Goal: Task Accomplishment & Management: Manage account settings

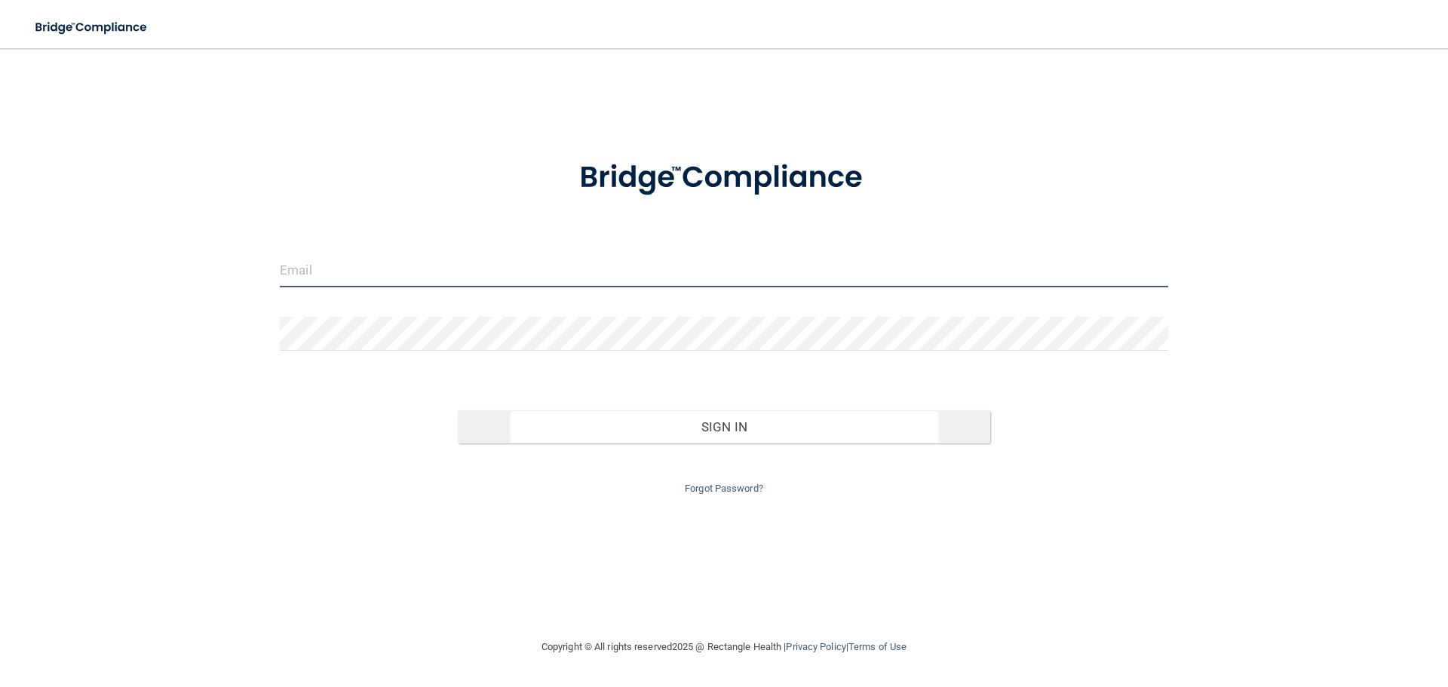
type input "[EMAIL_ADDRESS][DOMAIN_NAME]"
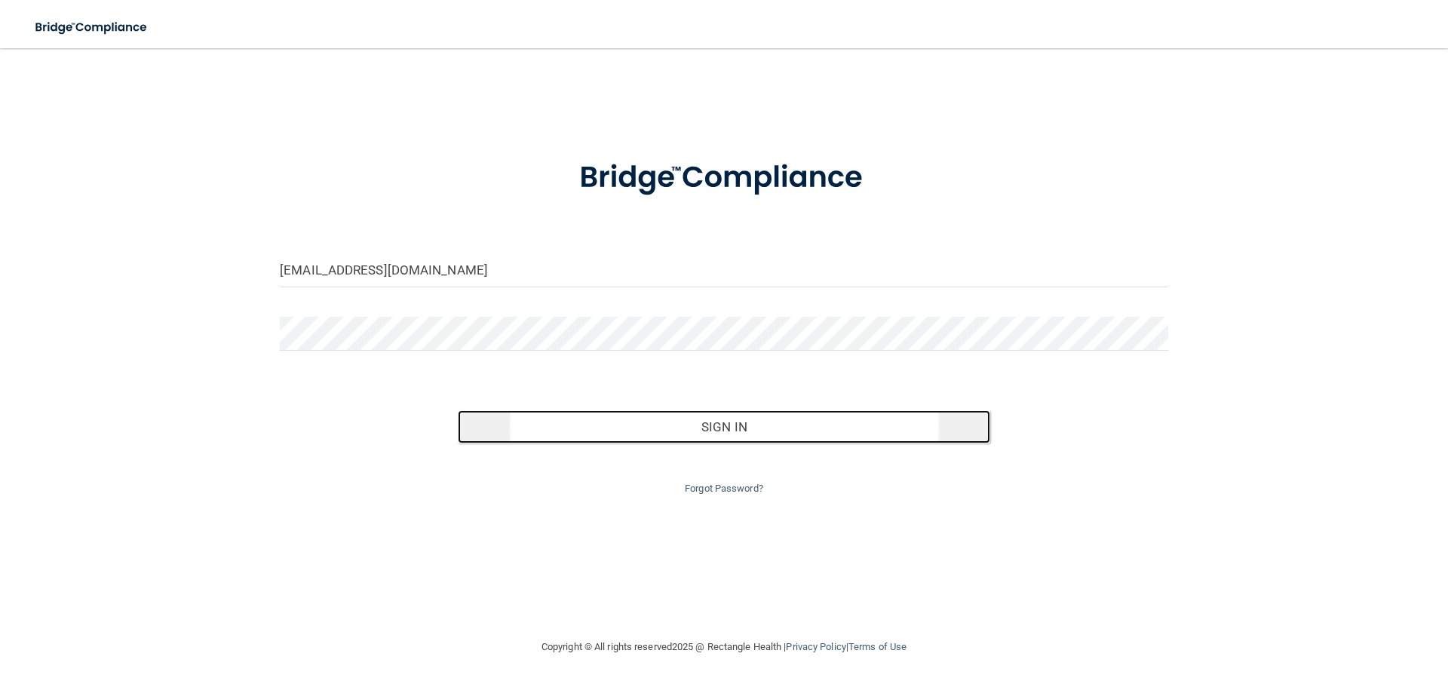
click at [744, 420] on button "Sign In" at bounding box center [724, 426] width 533 height 33
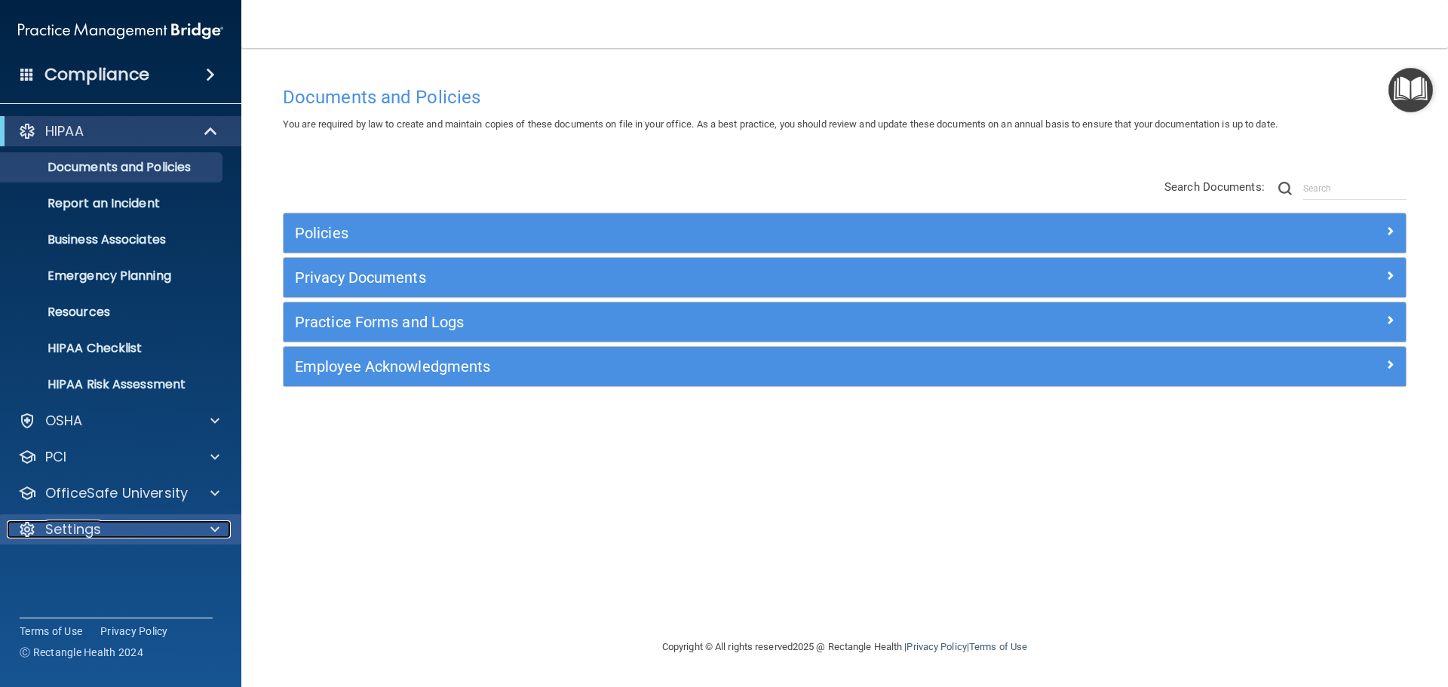
click at [218, 527] on span at bounding box center [214, 529] width 9 height 18
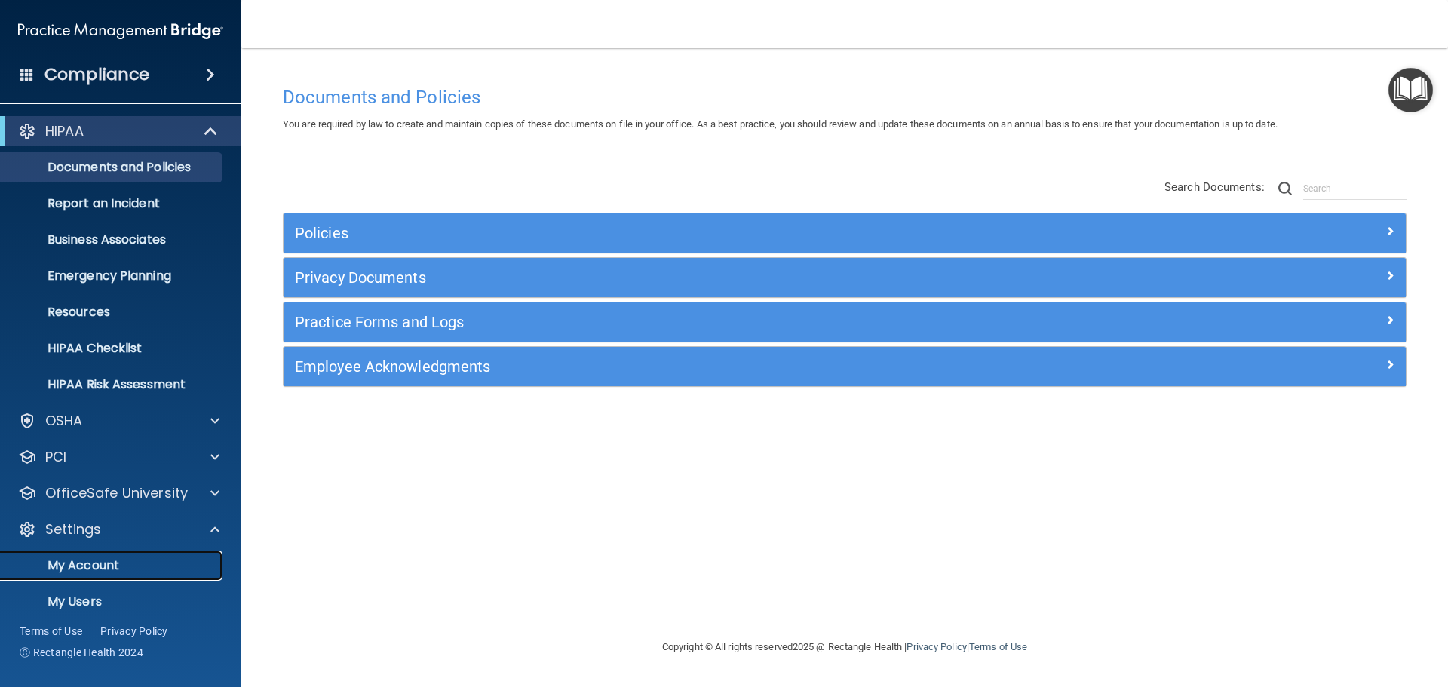
click at [115, 569] on p "My Account" at bounding box center [113, 565] width 206 height 15
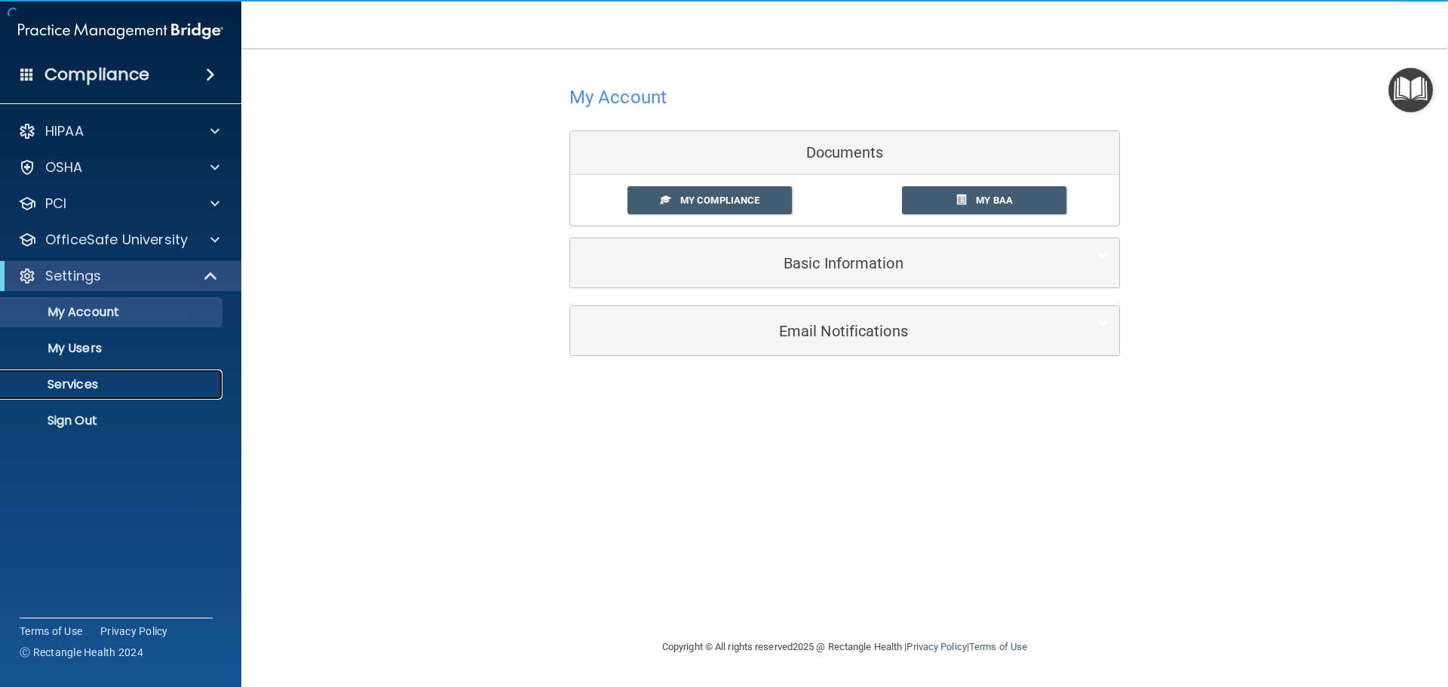
click at [87, 387] on p "Services" at bounding box center [113, 384] width 206 height 15
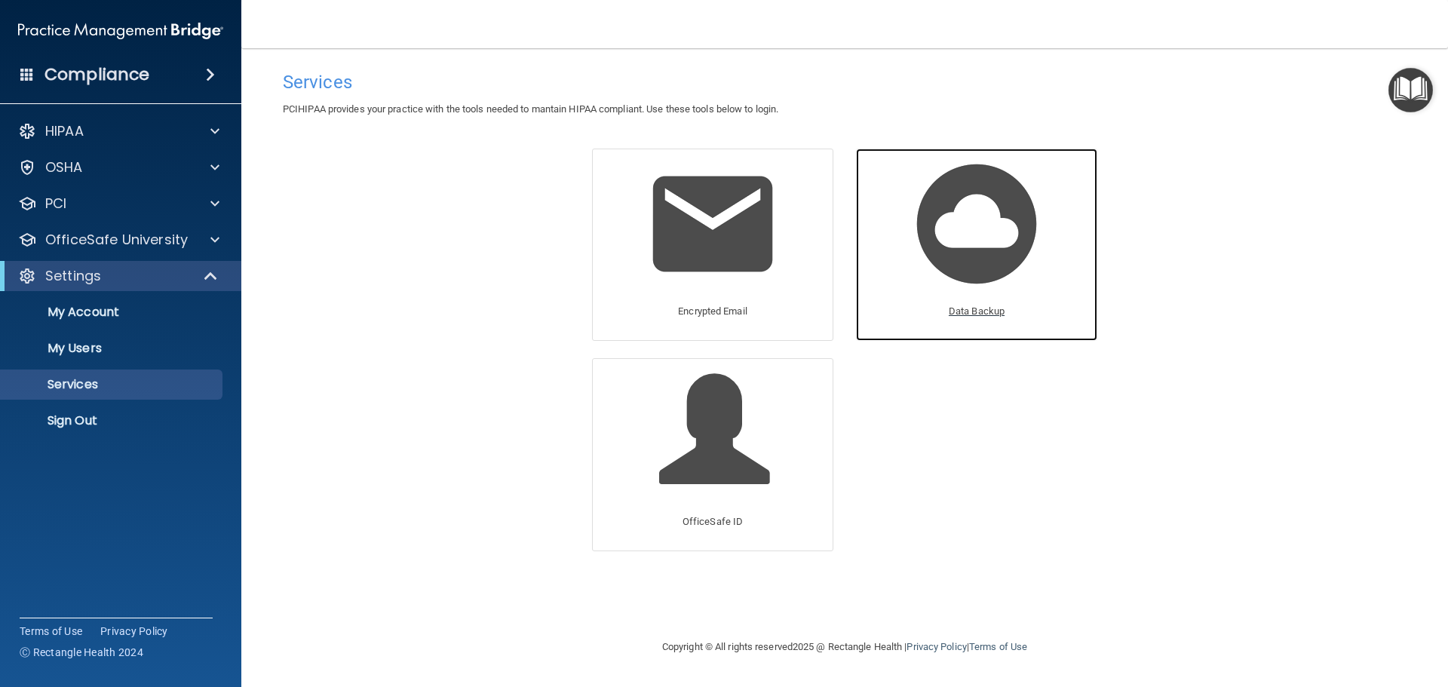
click at [990, 247] on img at bounding box center [976, 223] width 143 height 143
